Goal: Find specific page/section: Find specific page/section

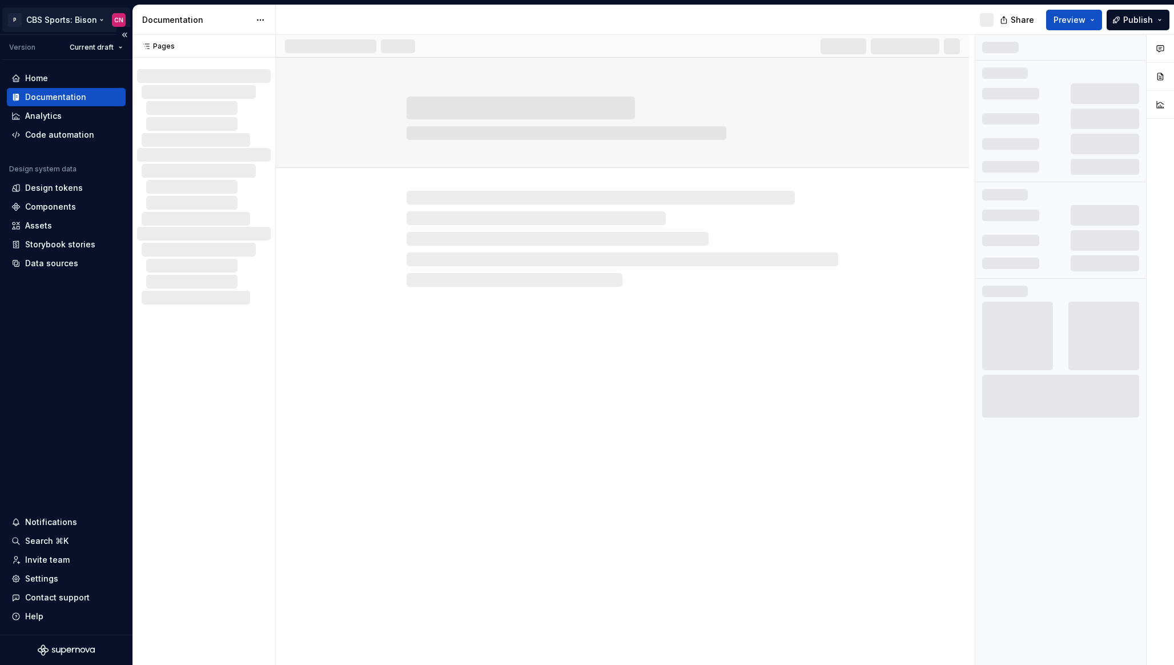
click at [87, 20] on html "P CBS Sports: Bison CN Version Current draft Home Documentation Analytics Code …" at bounding box center [587, 332] width 1174 height 665
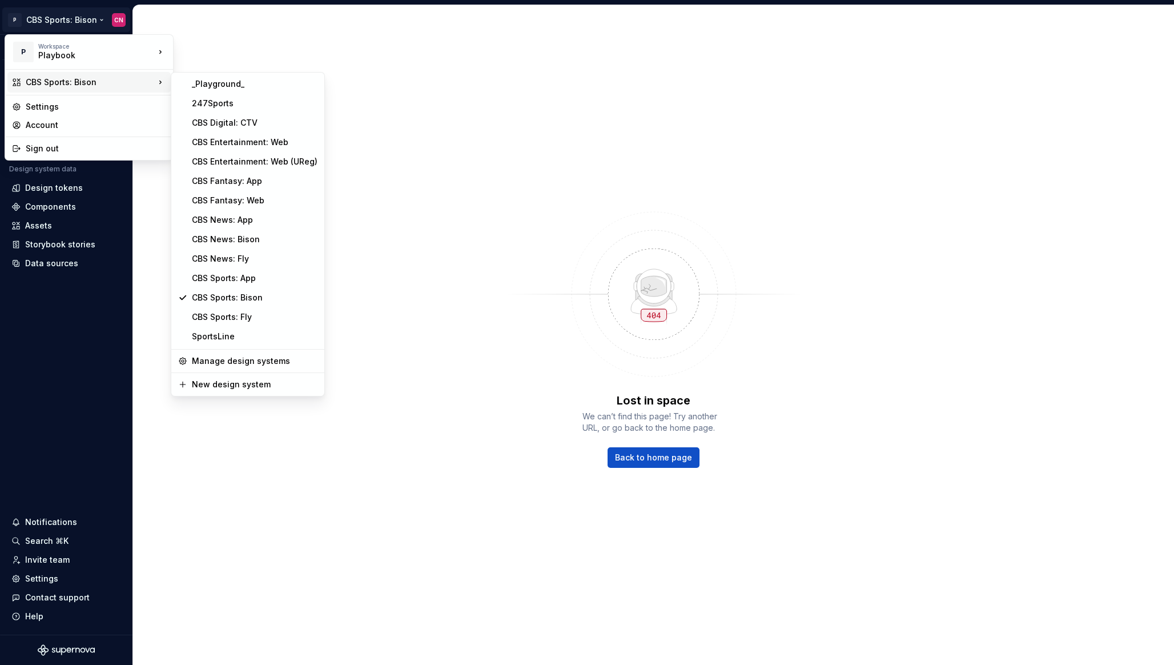
click at [465, 325] on html "P CBS Sports: Bison CN Version Current draft Home Documentation Analytics Code …" at bounding box center [587, 332] width 1174 height 665
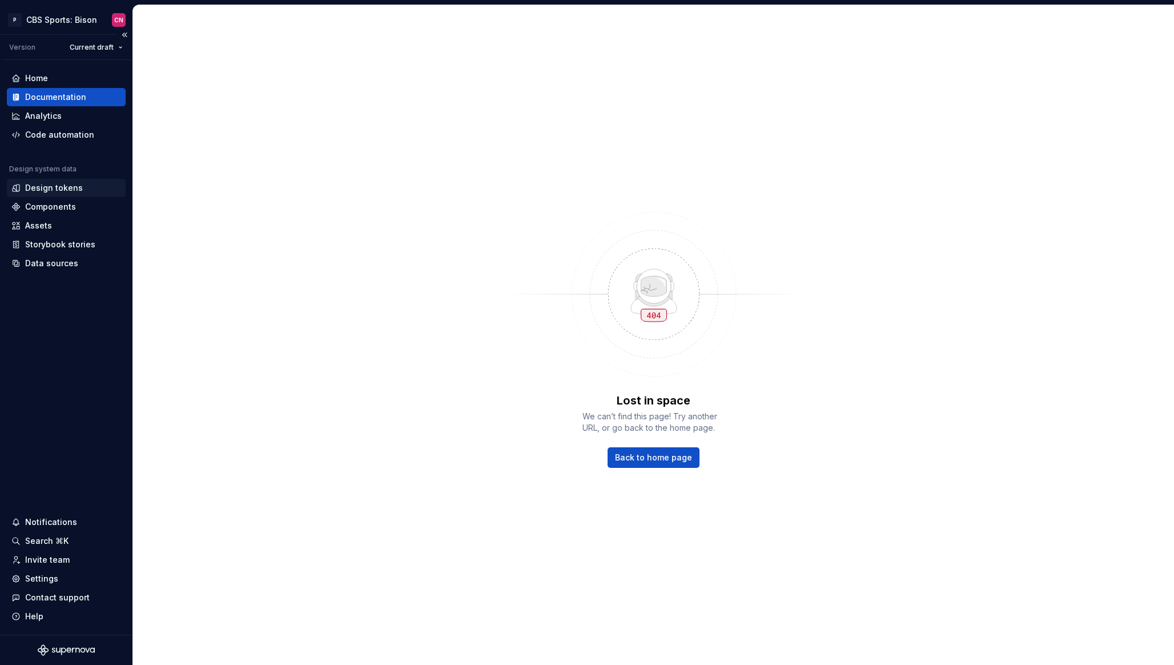
click at [71, 186] on div "Design tokens" at bounding box center [54, 187] width 58 height 11
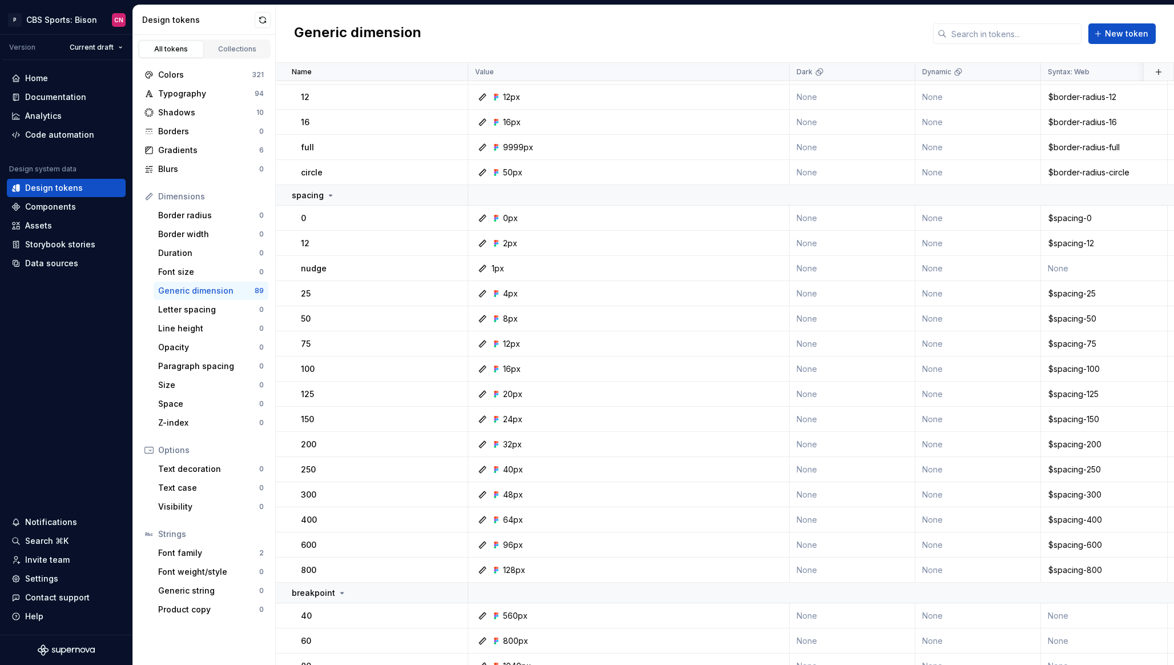
scroll to position [676, 0]
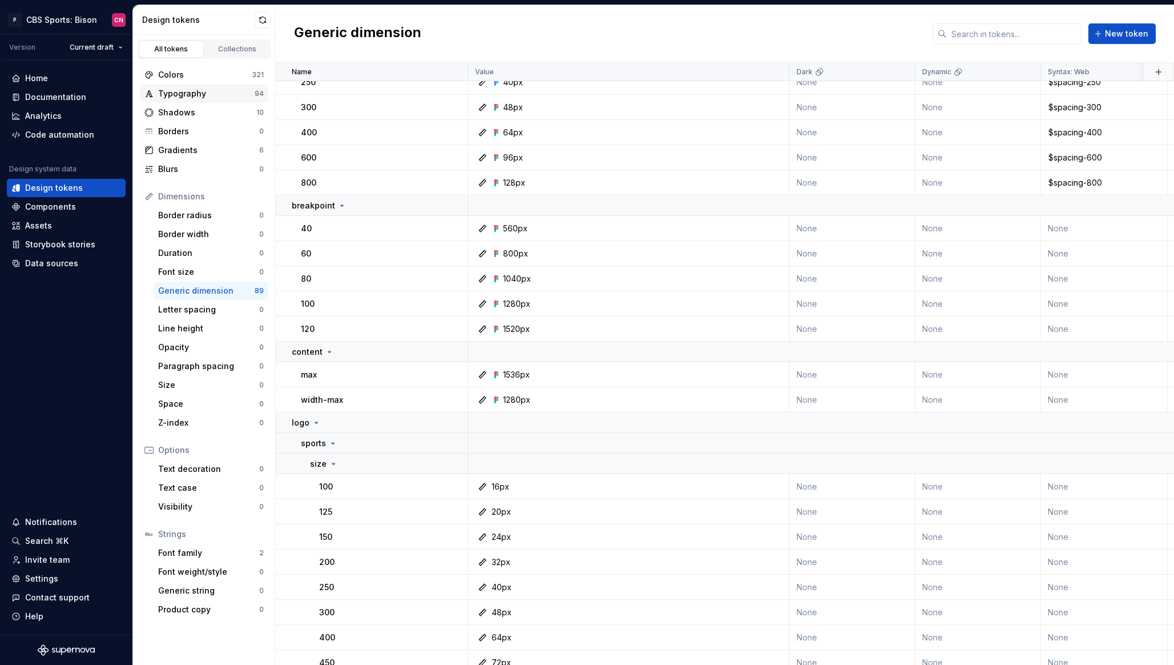
click at [218, 93] on div "Typography" at bounding box center [206, 93] width 97 height 11
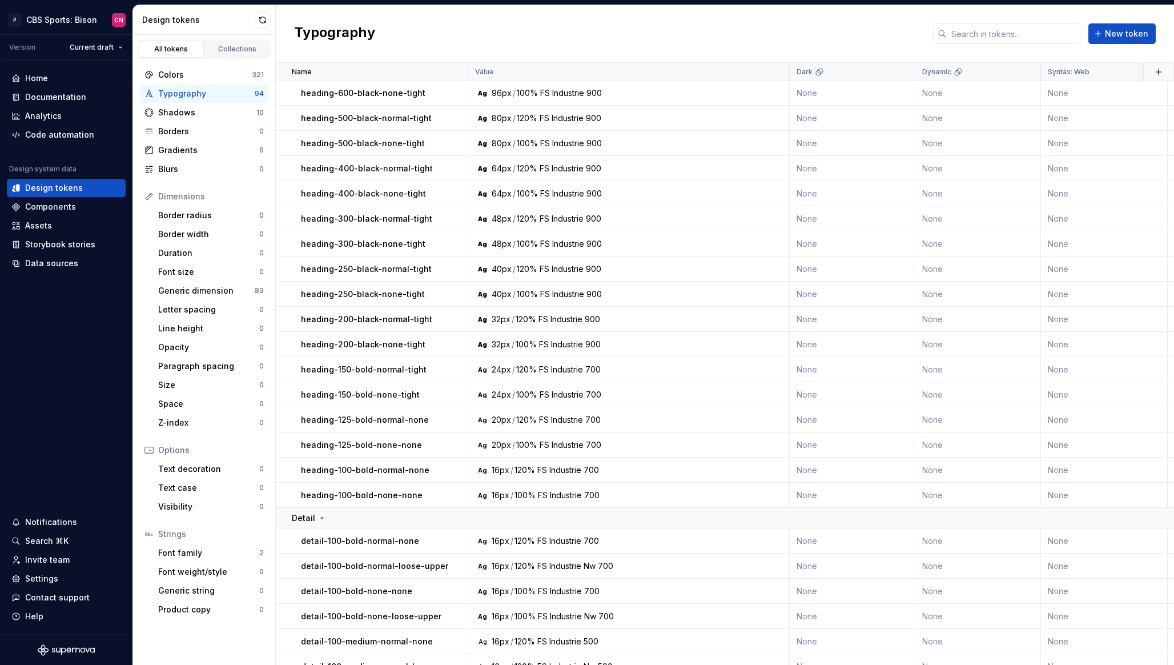
scroll to position [526, 0]
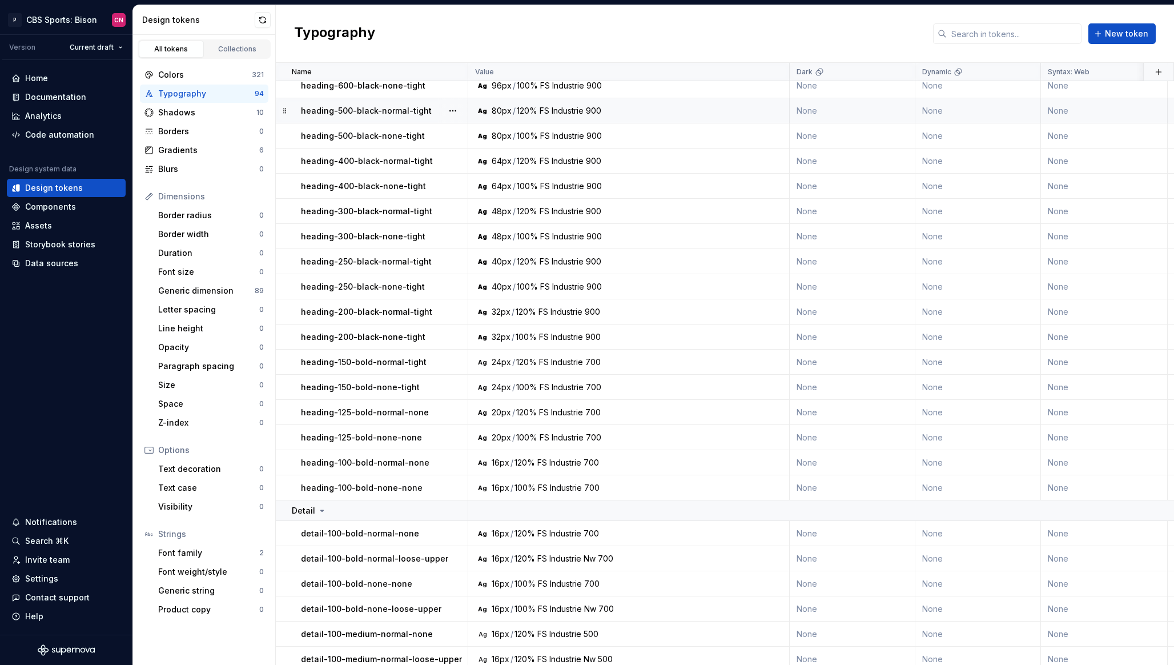
click at [375, 113] on p "heading-500-black-normal-tight" at bounding box center [366, 110] width 131 height 11
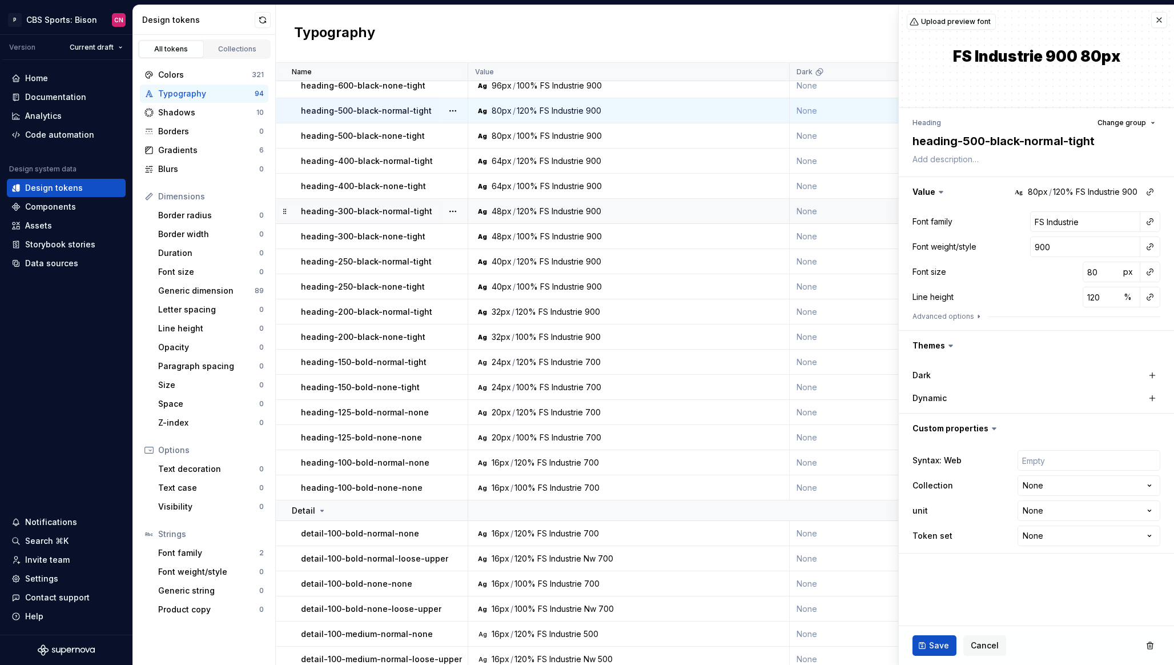
type textarea "*"
